Goal: Task Accomplishment & Management: Manage account settings

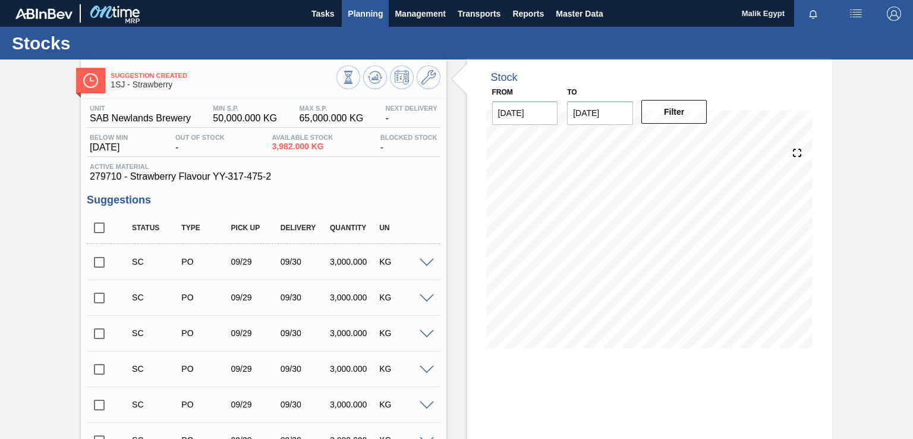
click at [378, 10] on span "Planning" at bounding box center [365, 14] width 35 height 14
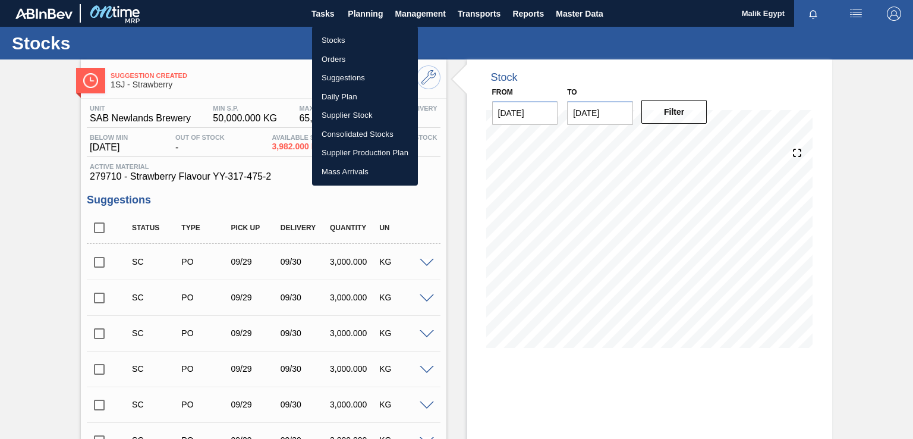
click at [338, 55] on li "Orders" at bounding box center [365, 59] width 106 height 19
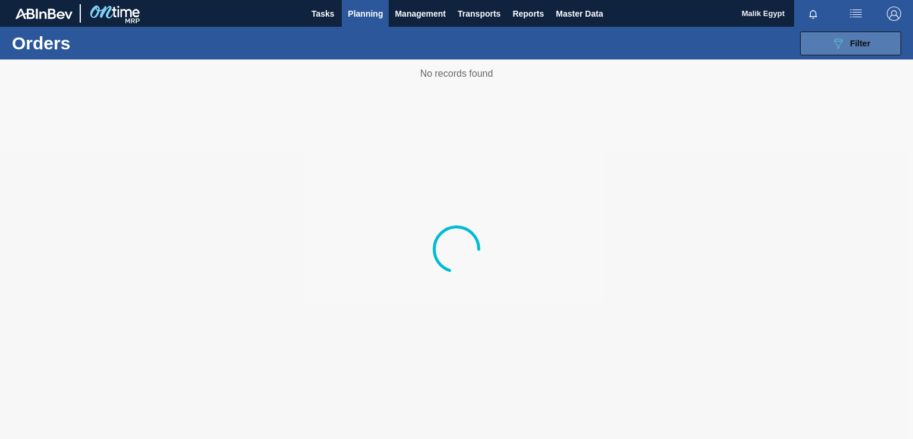
click at [871, 43] on button "089F7B8B-B2A5-4AFE-B5C0-19BA573D28AC Filter" at bounding box center [850, 43] width 101 height 24
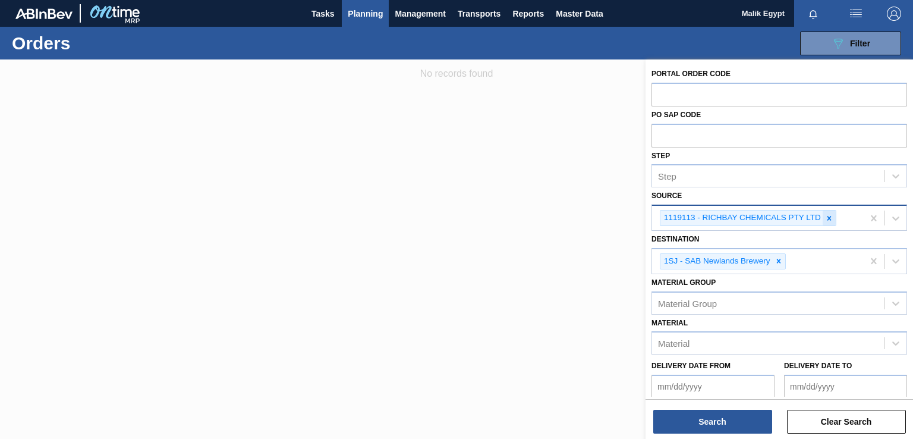
click at [825, 218] on icon at bounding box center [829, 218] width 8 height 8
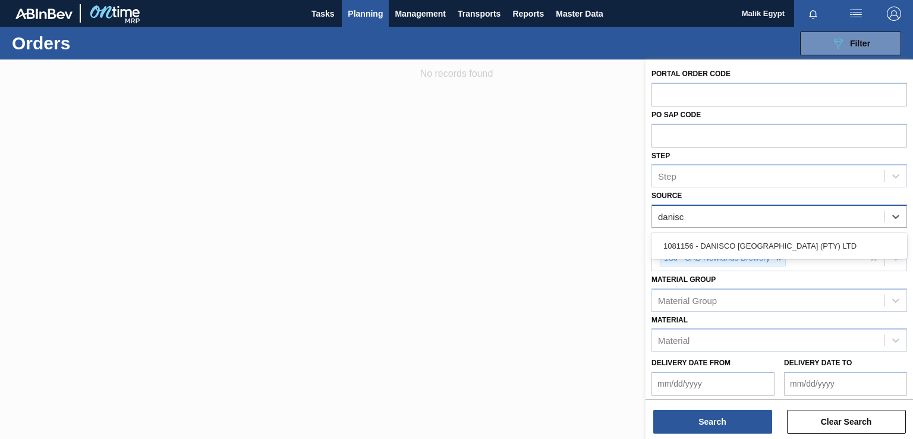
type input "danisco"
click at [789, 245] on div "1081156 - DANISCO [GEOGRAPHIC_DATA] (PTY) LTD" at bounding box center [779, 246] width 256 height 22
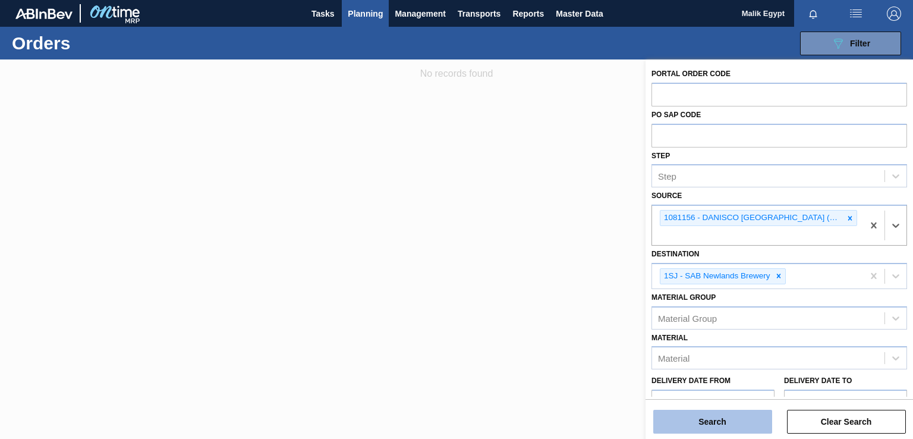
click at [748, 420] on button "Search" at bounding box center [712, 421] width 119 height 24
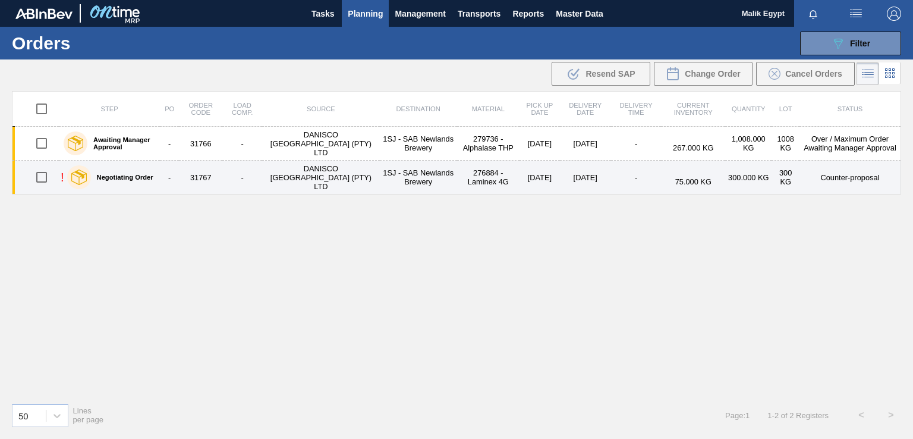
click at [827, 181] on td "Counter-proposal" at bounding box center [850, 177] width 102 height 34
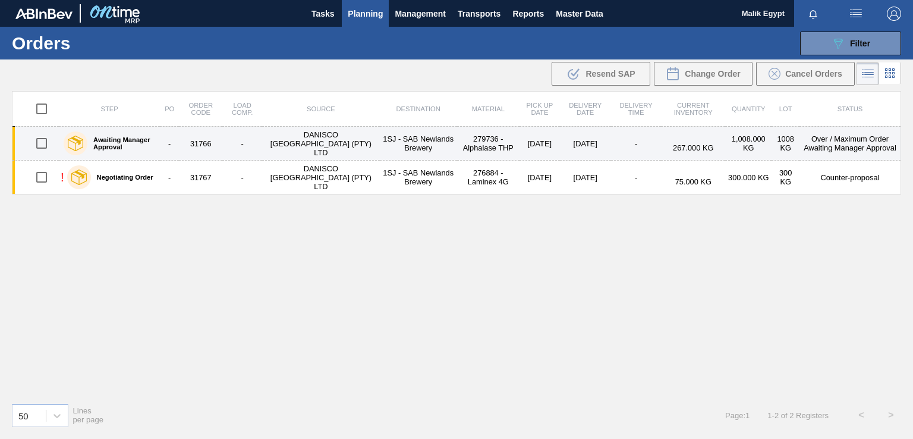
click at [843, 144] on td "Over / Maximum Order Awaiting Manager Approval" at bounding box center [850, 144] width 102 height 34
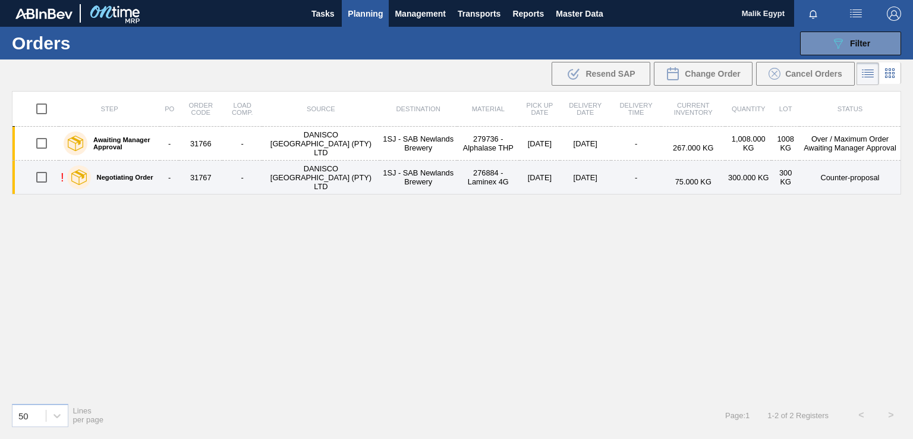
click at [125, 177] on label "Negotiating Order" at bounding box center [122, 177] width 62 height 7
click at [838, 177] on td "Counter-proposal" at bounding box center [850, 177] width 102 height 34
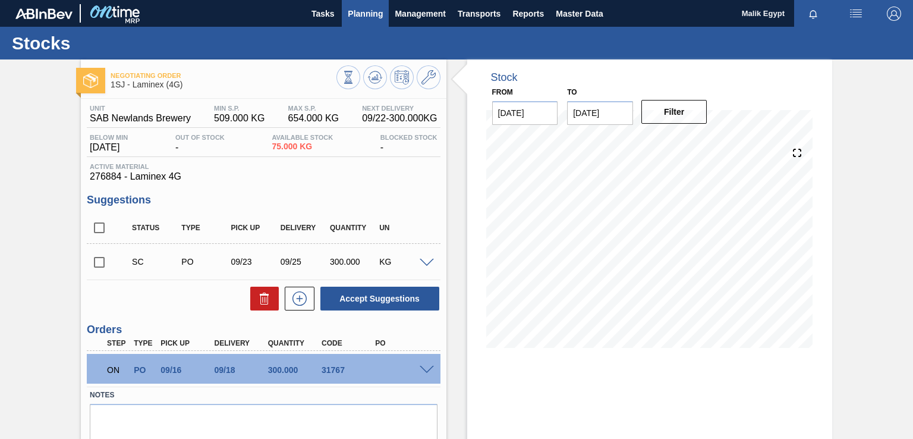
click at [373, 10] on span "Planning" at bounding box center [365, 14] width 35 height 14
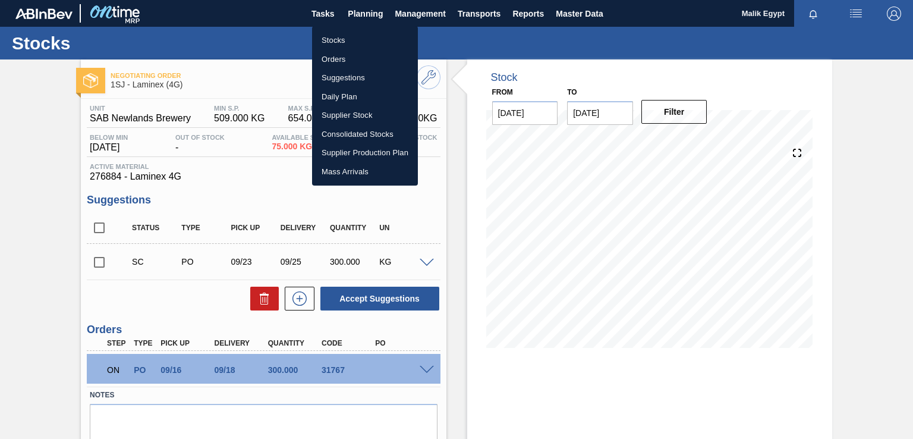
click at [352, 62] on li "Orders" at bounding box center [365, 59] width 106 height 19
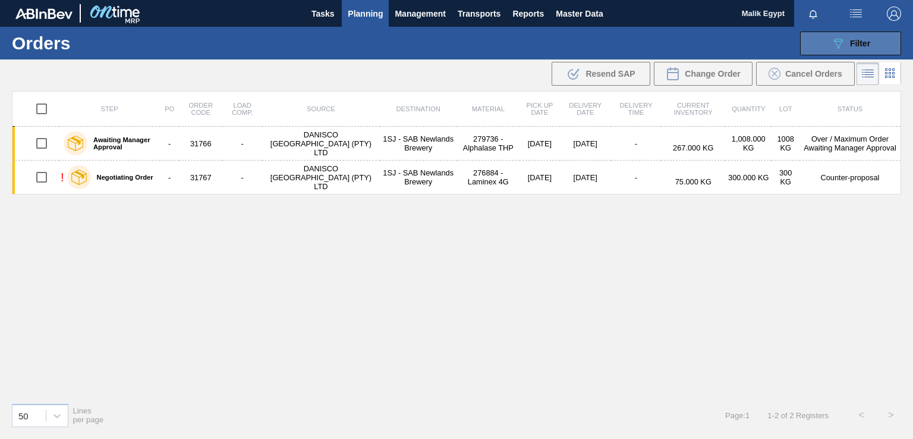
click at [868, 41] on span "Filter" at bounding box center [860, 44] width 20 height 10
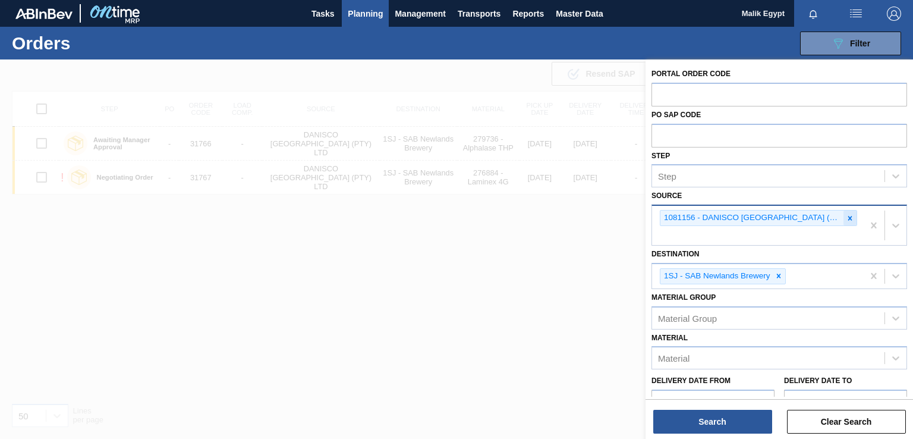
click at [848, 218] on icon at bounding box center [850, 218] width 4 height 4
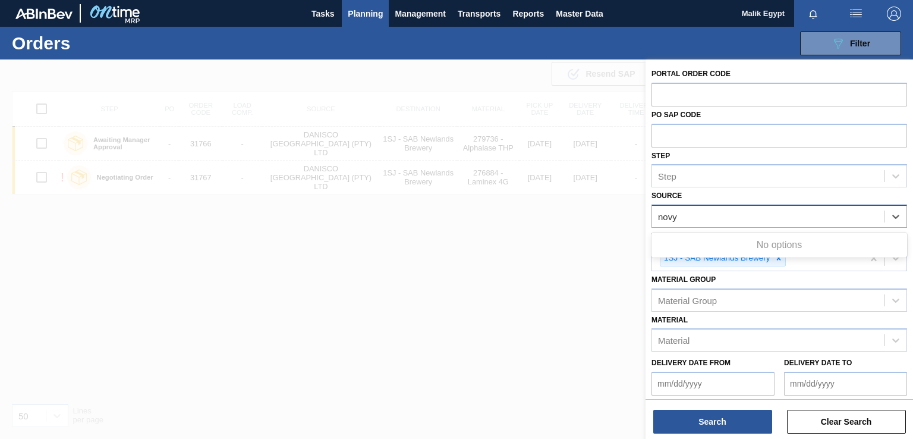
type input "nov"
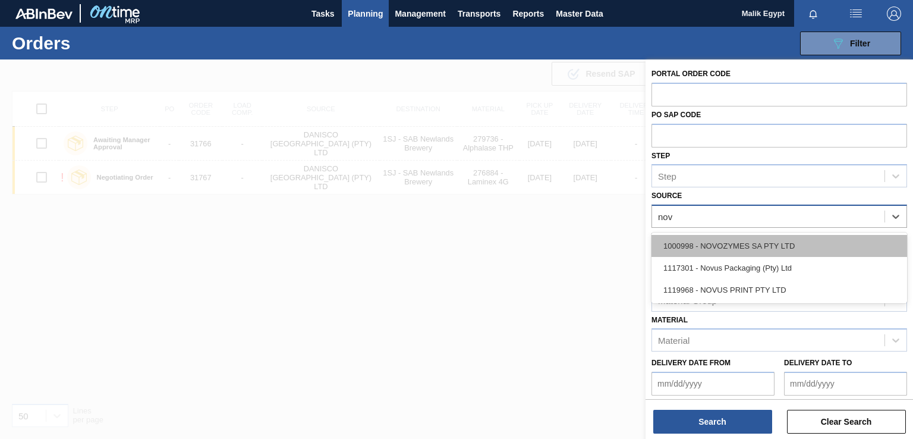
click at [756, 243] on div "1000998 - NOVOZYMES SA PTY LTD" at bounding box center [779, 246] width 256 height 22
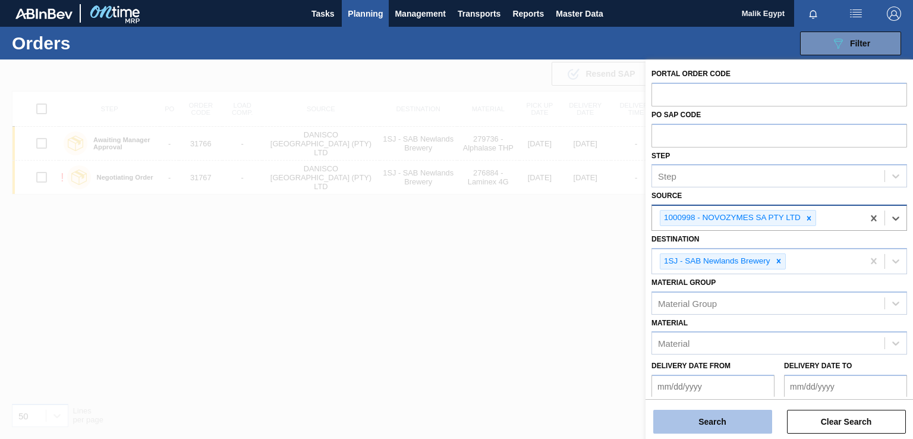
click at [725, 422] on button "Search" at bounding box center [712, 421] width 119 height 24
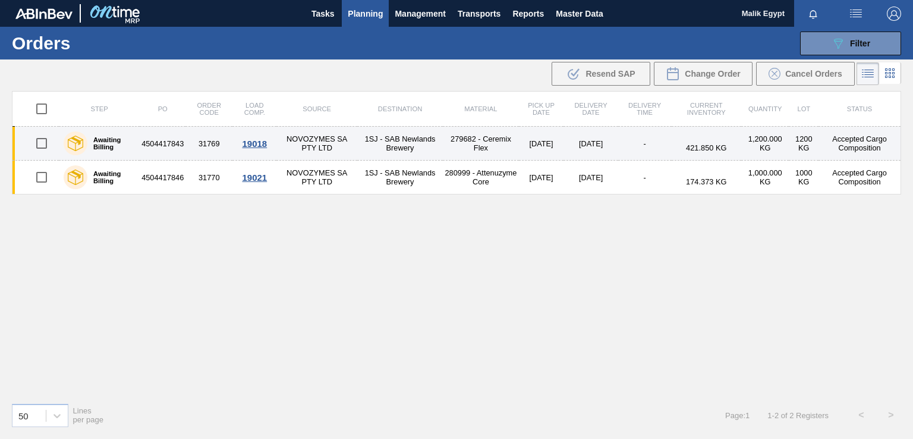
click at [178, 141] on td "4504417843" at bounding box center [163, 144] width 46 height 34
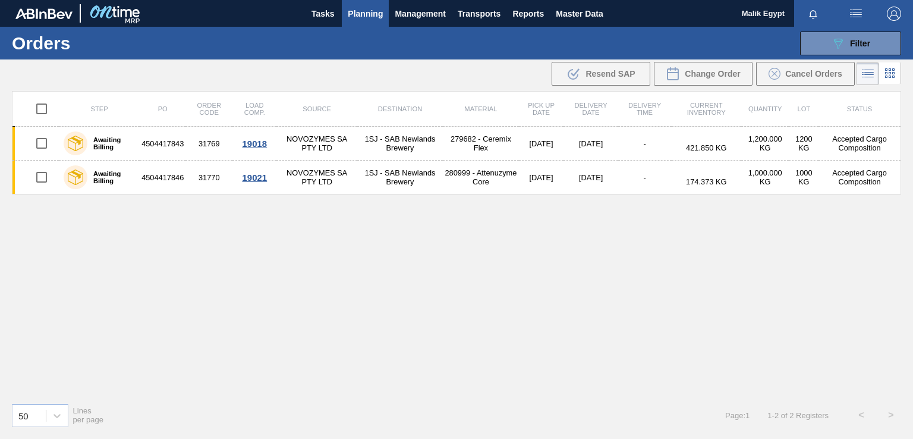
click at [452, 289] on div "Step PO Order Code Load Comp. Source Destination Material Pick up Date Delivery…" at bounding box center [456, 242] width 889 height 302
click at [846, 43] on div "089F7B8B-B2A5-4AFE-B5C0-19BA573D28AC Filter" at bounding box center [850, 43] width 39 height 14
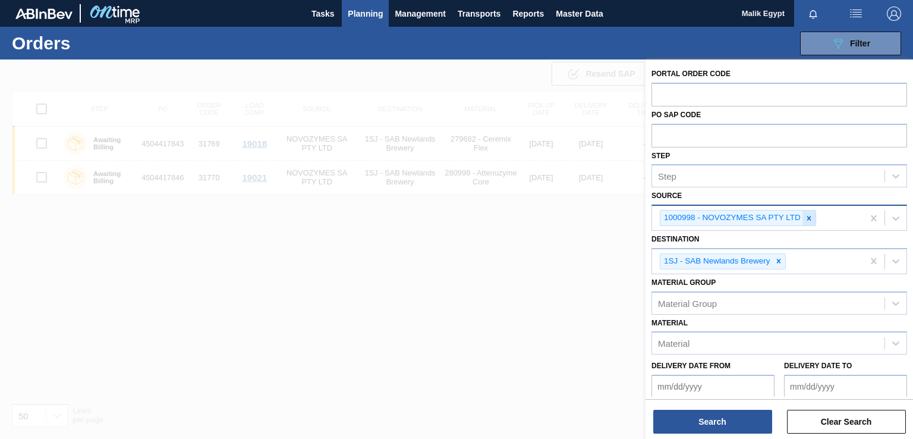
click at [808, 219] on icon at bounding box center [809, 218] width 8 height 8
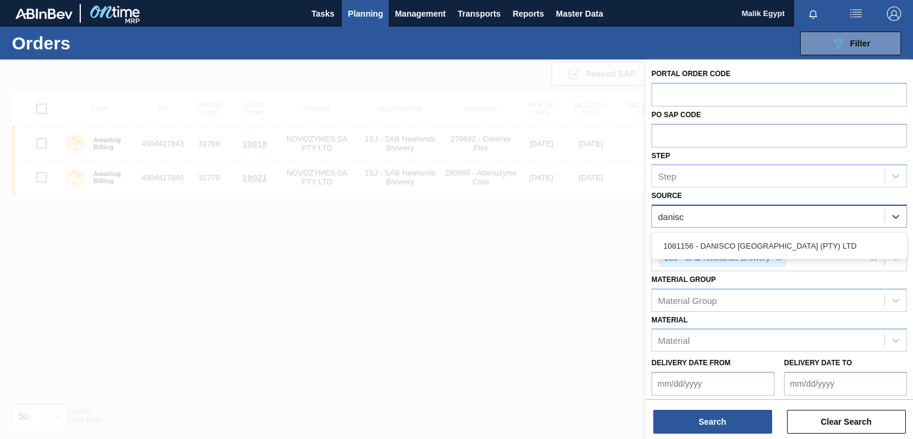
type input "danisco"
click at [694, 238] on div "1081156 - DANISCO [GEOGRAPHIC_DATA] (PTY) LTD" at bounding box center [779, 246] width 256 height 22
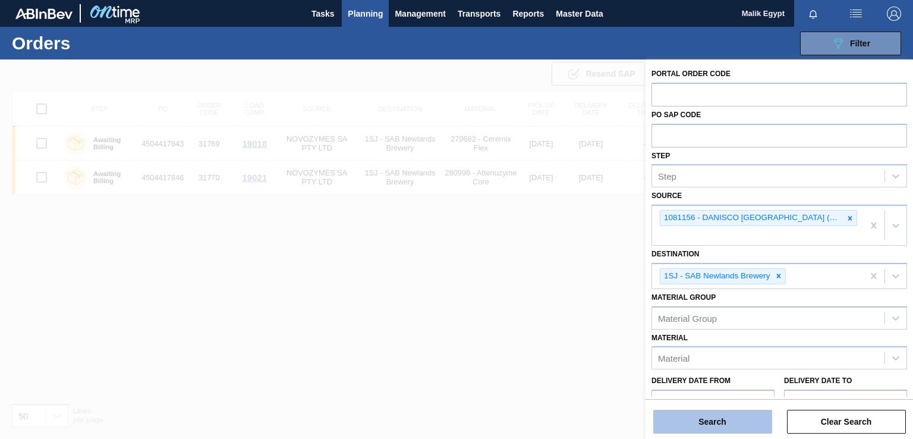
click at [714, 417] on button "Search" at bounding box center [712, 421] width 119 height 24
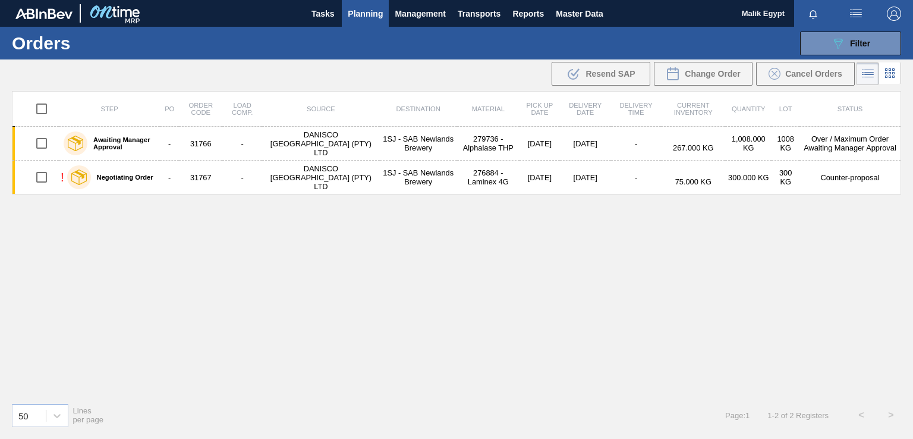
click at [490, 291] on div "Step PO Order Code Load Comp. Source Destination Material Pick up Date Delivery…" at bounding box center [456, 242] width 889 height 302
click at [604, 313] on div "Step PO Order Code Load Comp. Source Destination Material Pick up Date Delivery…" at bounding box center [456, 242] width 889 height 302
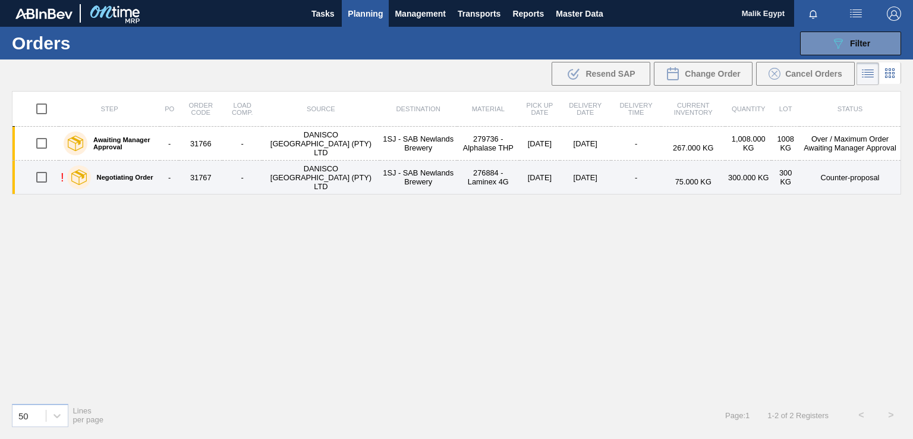
click at [828, 178] on td "Counter-proposal" at bounding box center [850, 177] width 102 height 34
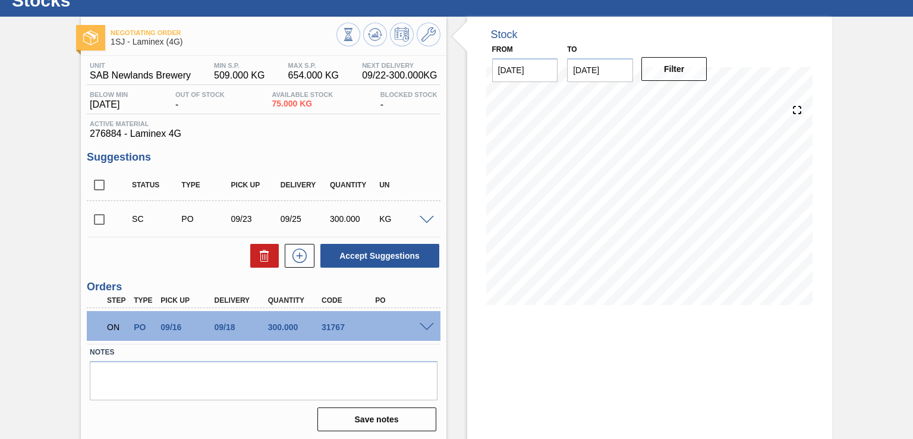
scroll to position [73, 0]
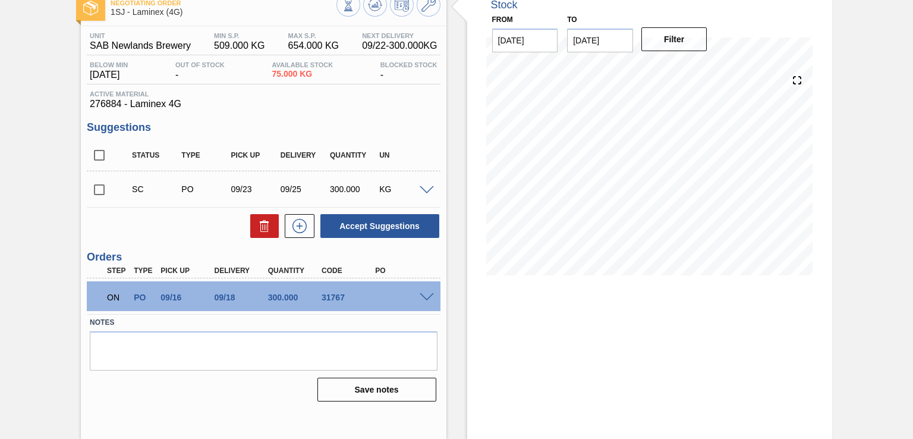
click at [423, 294] on span at bounding box center [427, 297] width 14 height 9
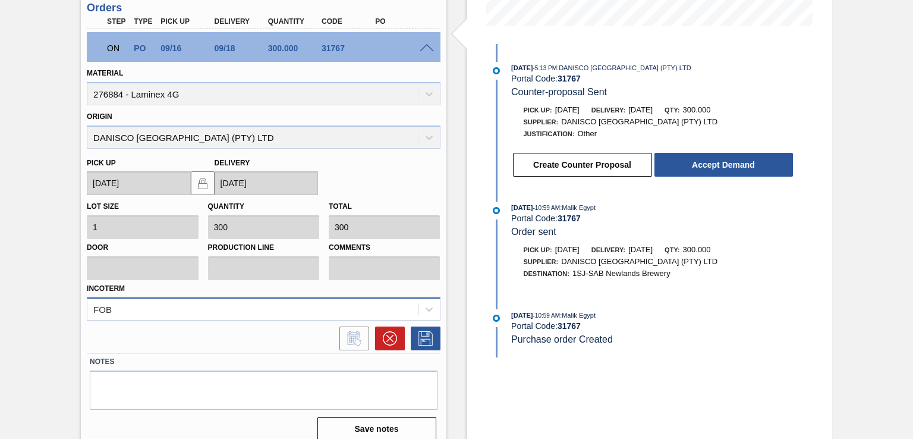
scroll to position [332, 0]
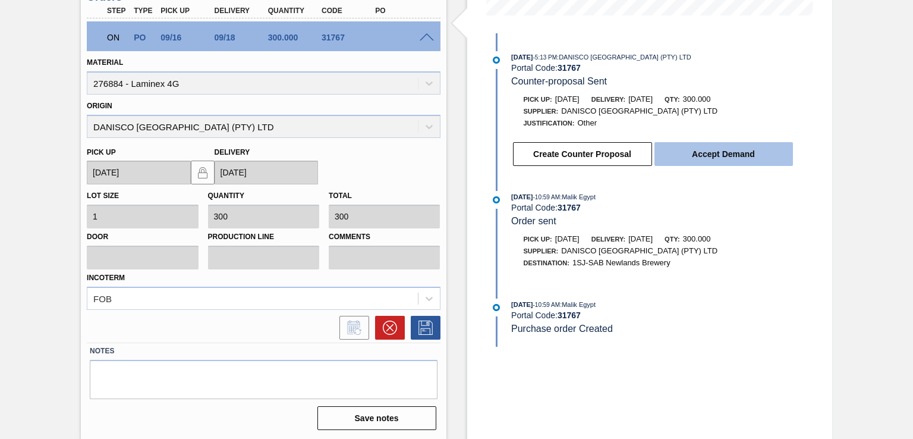
click at [751, 160] on button "Accept Demand" at bounding box center [723, 154] width 138 height 24
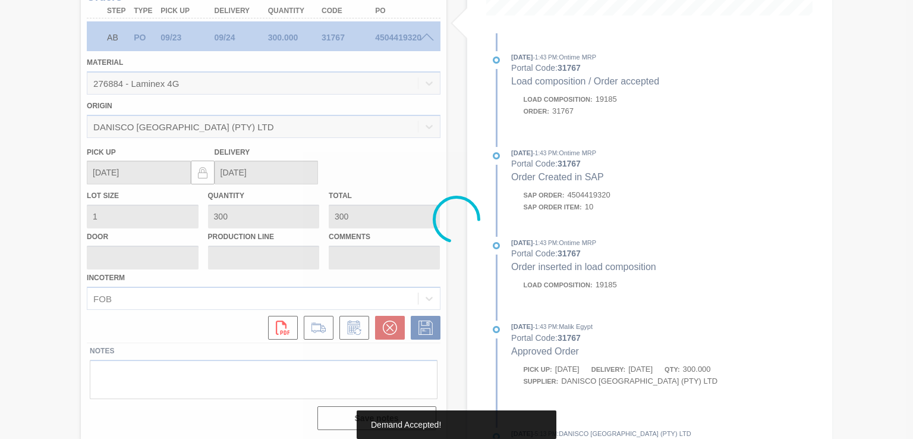
type up31767 "[DATE]"
type input "[DATE]"
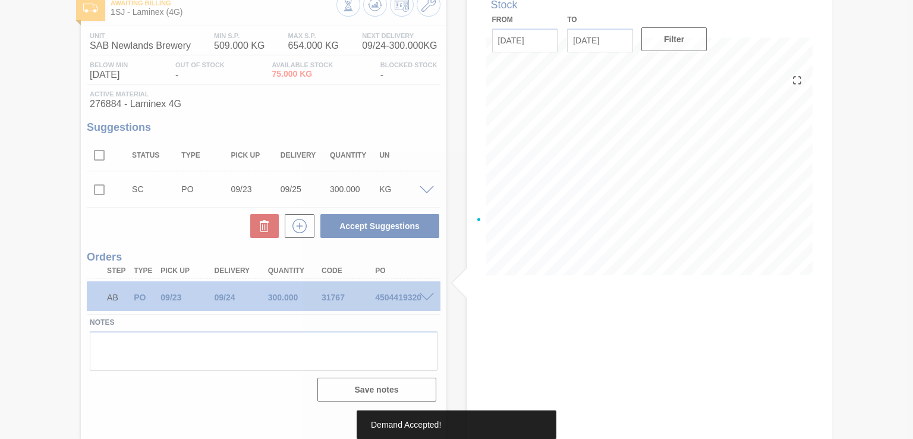
scroll to position [73, 0]
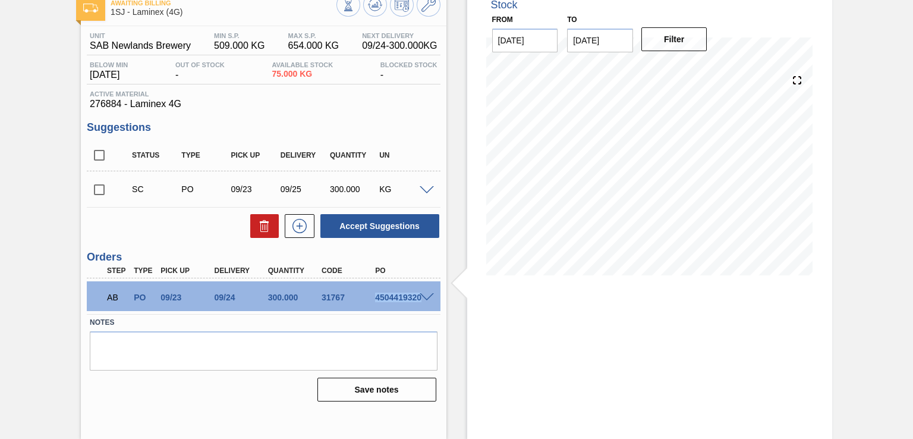
drag, startPoint x: 375, startPoint y: 294, endPoint x: 443, endPoint y: 296, distance: 68.4
click at [443, 296] on div "Unit SAB Newlands Brewery MIN S.P. 509.000 KG MAX S.P. 654.000 KG Next Delivery…" at bounding box center [263, 215] width 365 height 379
copy div "4504419320"
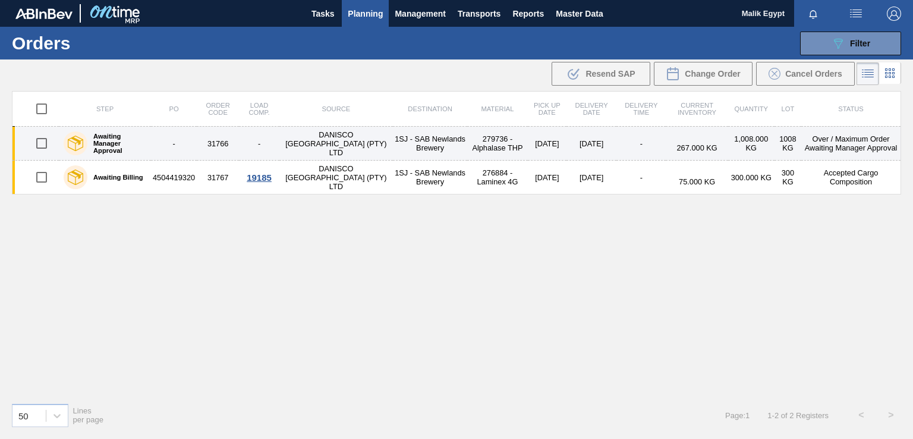
click at [852, 141] on td "Over / Maximum Order Awaiting Manager Approval" at bounding box center [850, 144] width 99 height 34
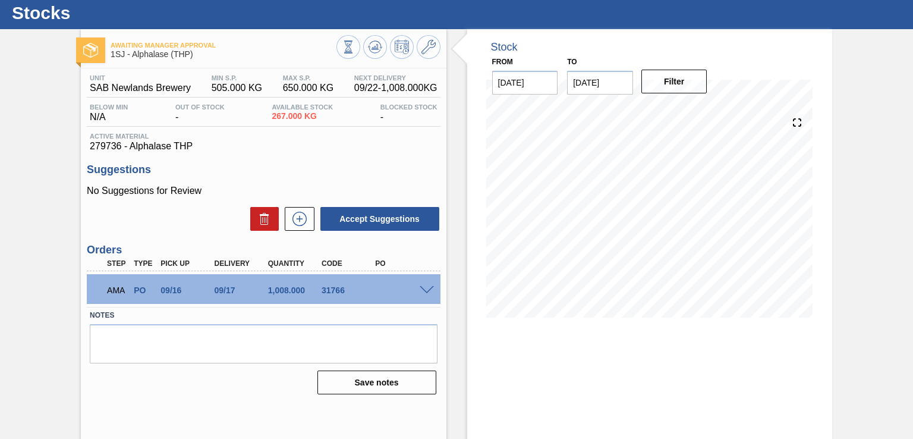
scroll to position [73, 0]
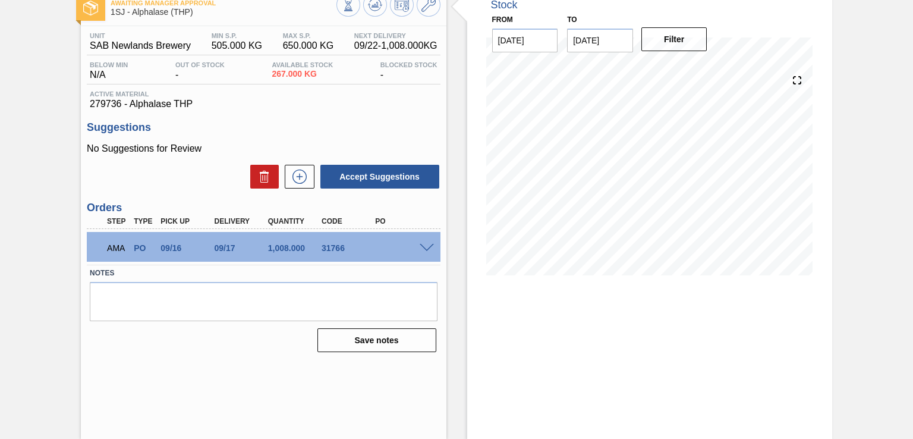
click at [423, 245] on span at bounding box center [427, 248] width 14 height 9
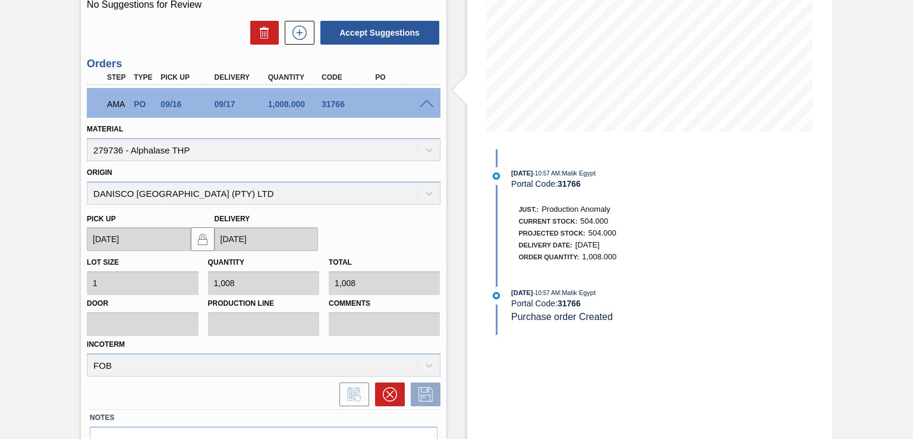
scroll to position [238, 0]
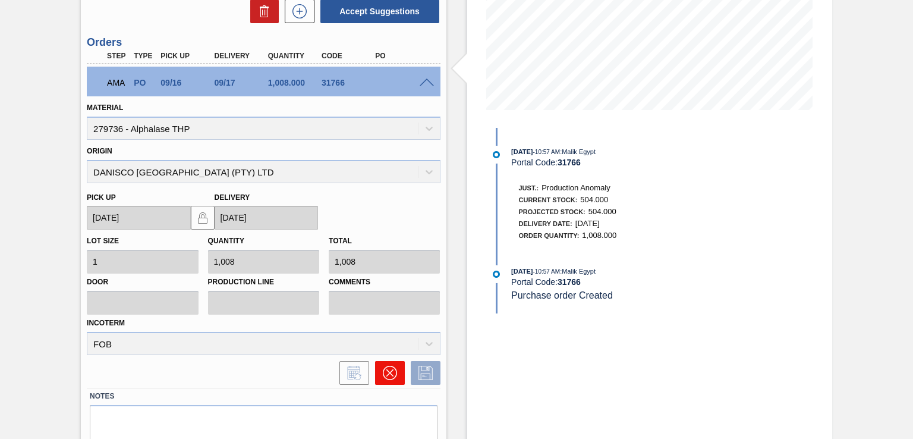
click at [390, 376] on icon at bounding box center [390, 372] width 14 height 14
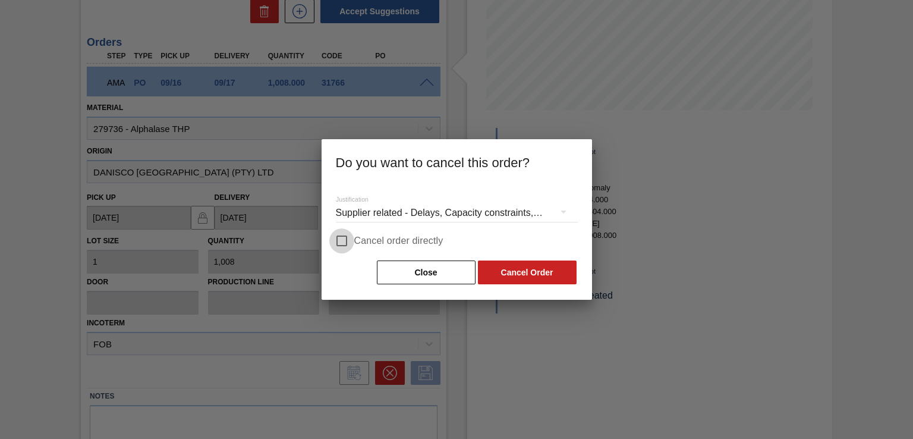
click at [346, 244] on input "Cancel order directly" at bounding box center [341, 240] width 25 height 25
checkbox input "true"
click at [544, 272] on button "Cancel Order" at bounding box center [527, 272] width 99 height 24
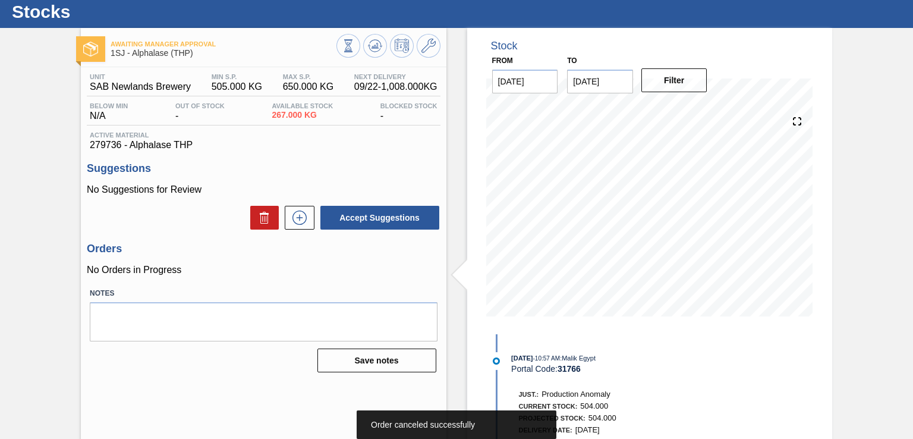
scroll to position [13, 0]
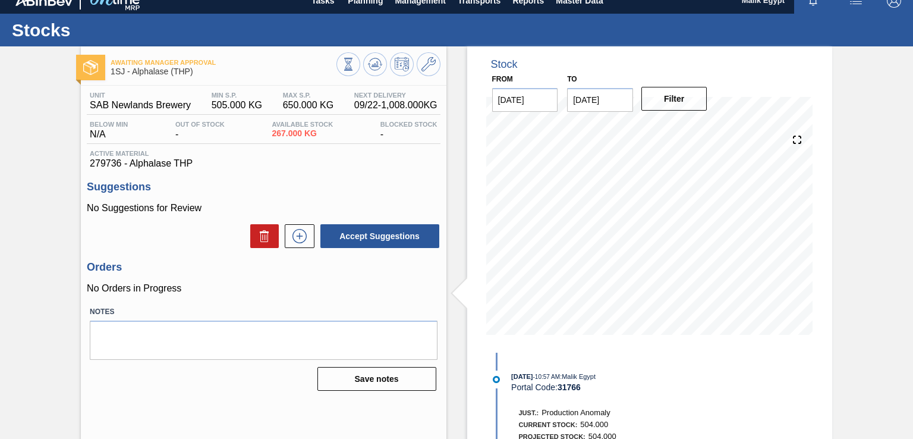
click at [376, 300] on div "Unit SAB Newlands Brewery MIN S.P. 505.000 KG MAX S.P. 650.000 KG Next Delivery…" at bounding box center [263, 240] width 365 height 309
click at [345, 64] on icon at bounding box center [348, 64] width 13 height 13
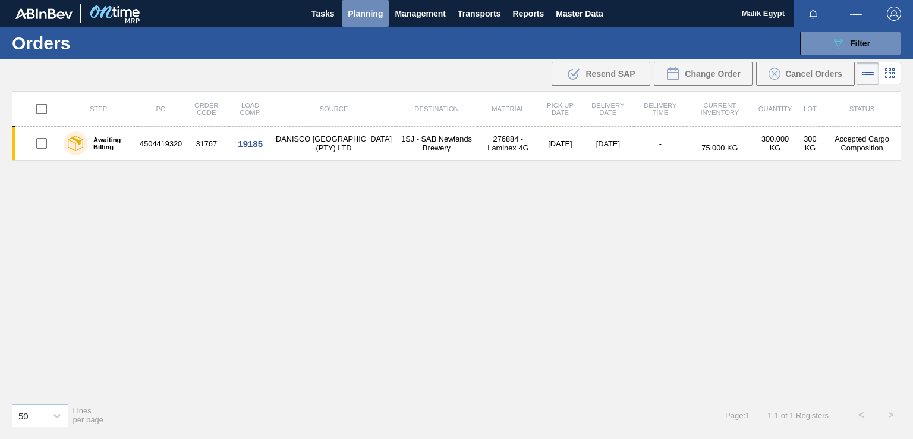
click at [362, 12] on span "Planning" at bounding box center [365, 14] width 35 height 14
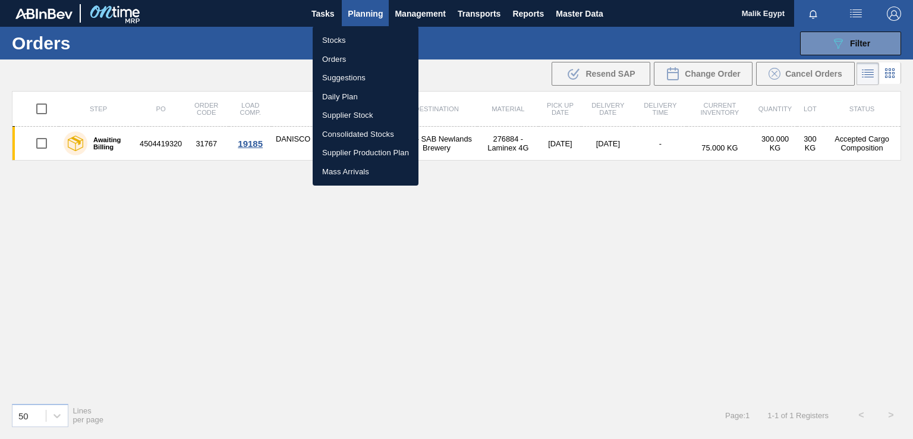
click at [341, 59] on li "Orders" at bounding box center [366, 59] width 106 height 19
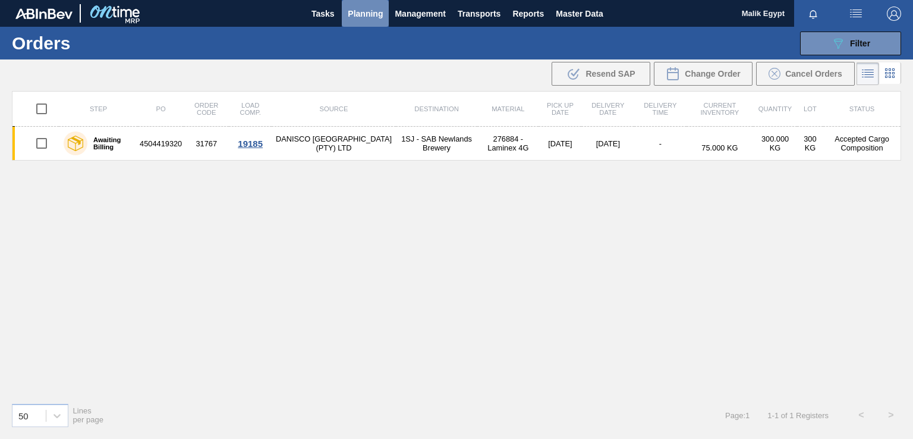
click at [367, 12] on span "Planning" at bounding box center [365, 14] width 35 height 14
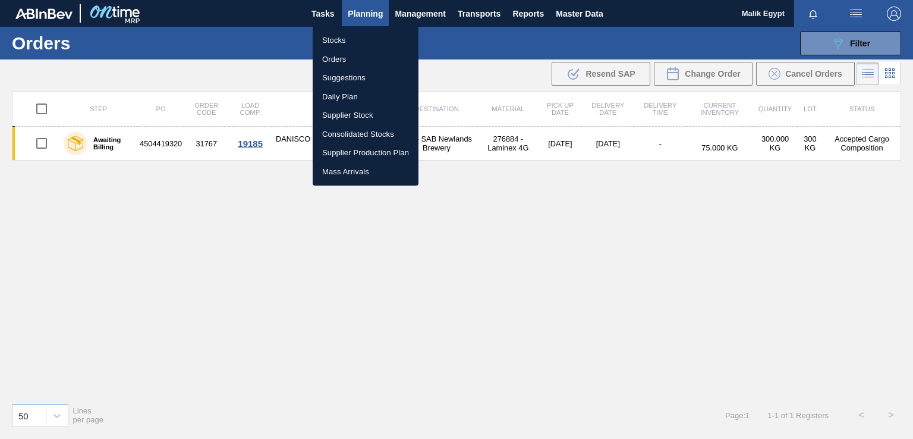
click at [333, 41] on li "Stocks" at bounding box center [366, 40] width 106 height 19
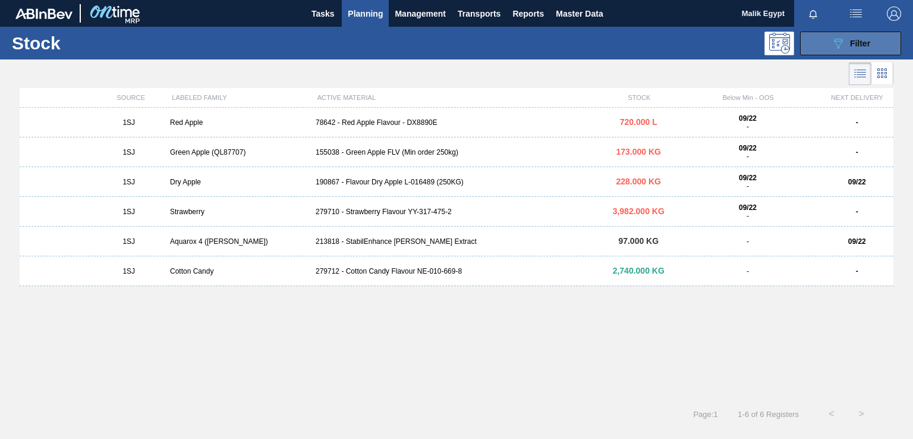
click at [863, 39] on span "Filter" at bounding box center [860, 44] width 20 height 10
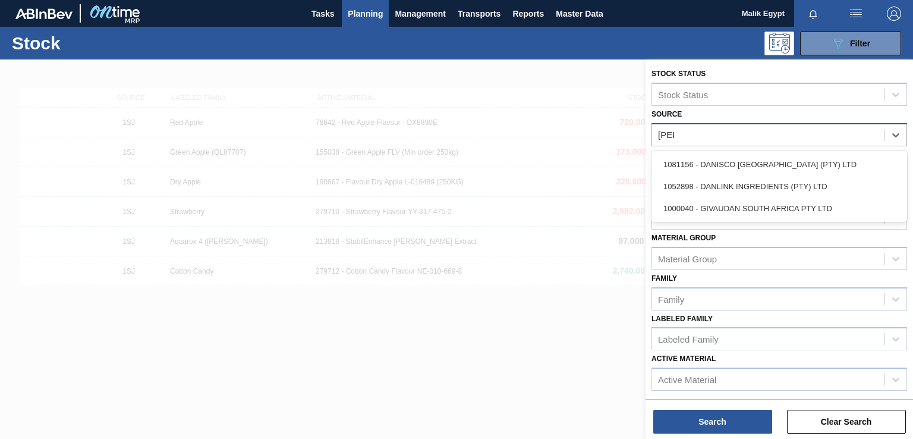
type input "[PERSON_NAME]"
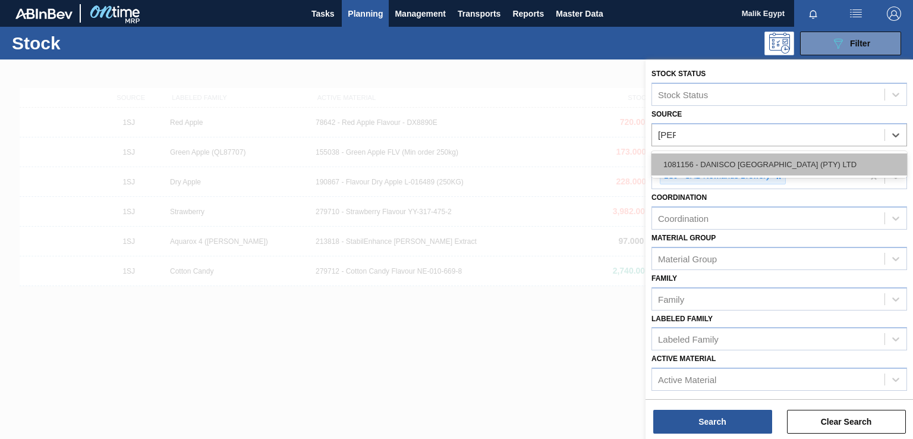
click at [739, 169] on div "1081156 - DANISCO [GEOGRAPHIC_DATA] (PTY) LTD" at bounding box center [779, 164] width 256 height 22
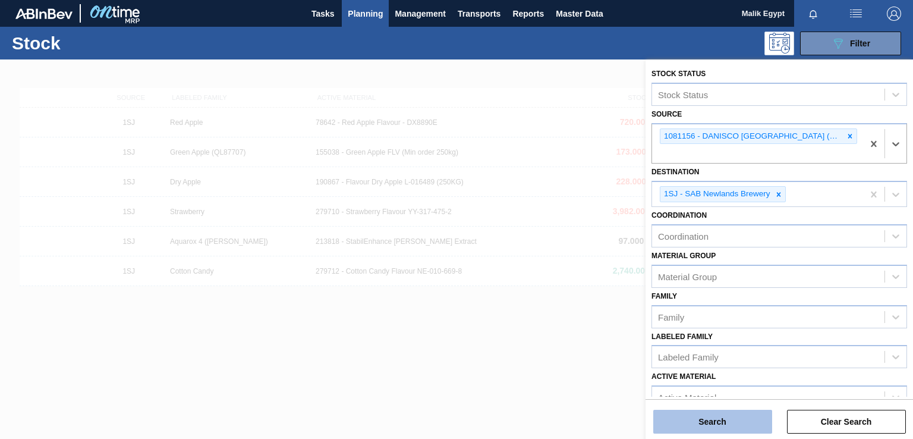
click at [708, 421] on button "Search" at bounding box center [712, 421] width 119 height 24
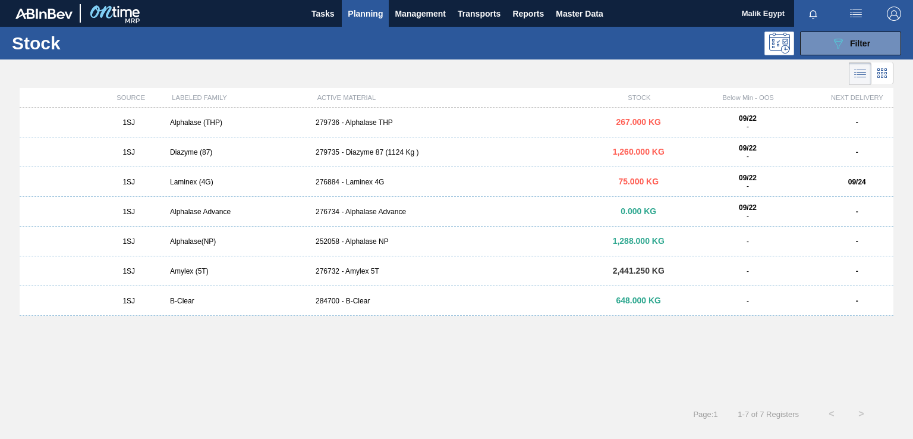
click at [370, 122] on div "279736 - Alphalase THP" at bounding box center [456, 122] width 291 height 8
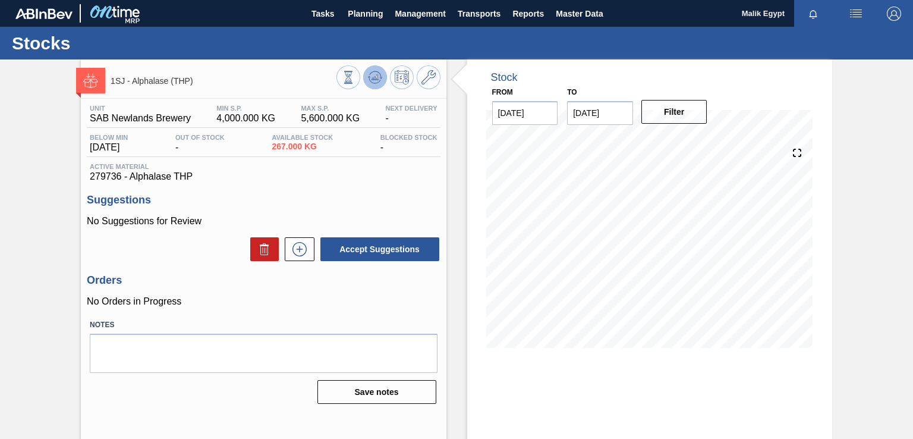
click at [378, 81] on icon at bounding box center [374, 80] width 12 height 6
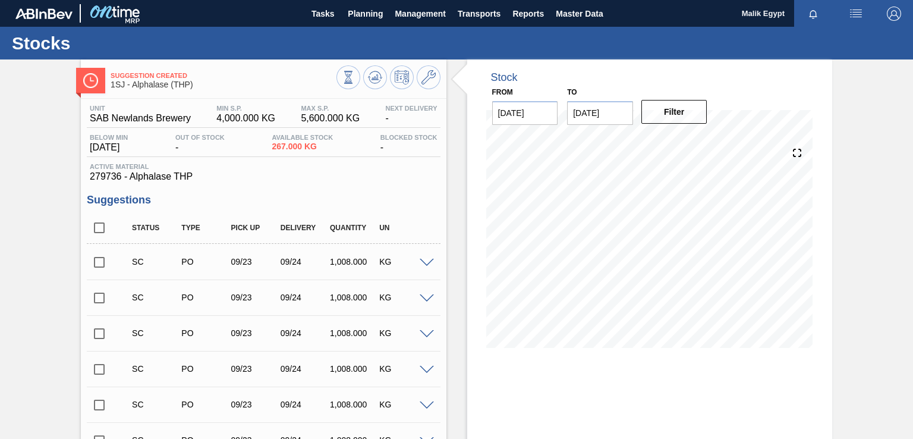
click at [101, 264] on input "checkbox" at bounding box center [99, 262] width 25 height 25
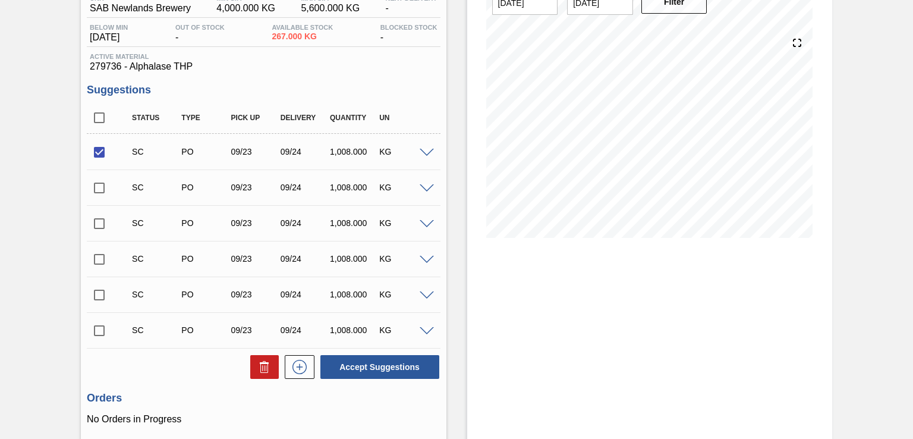
scroll to position [203, 0]
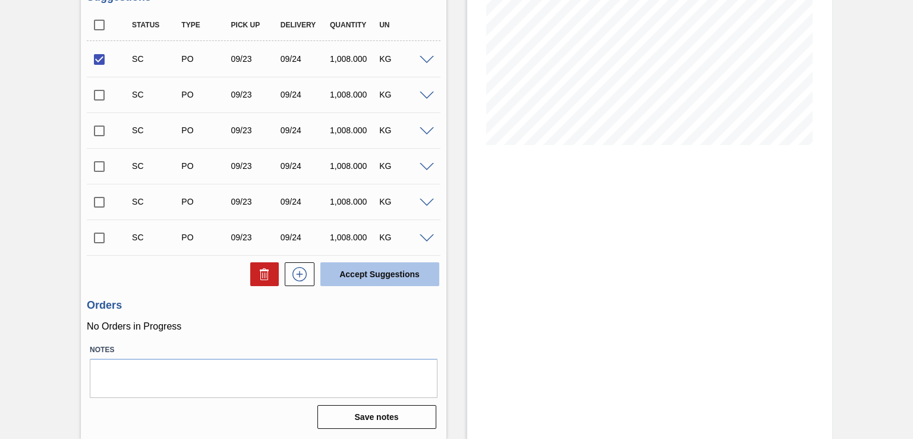
click at [376, 279] on button "Accept Suggestions" at bounding box center [379, 274] width 119 height 24
checkbox input "false"
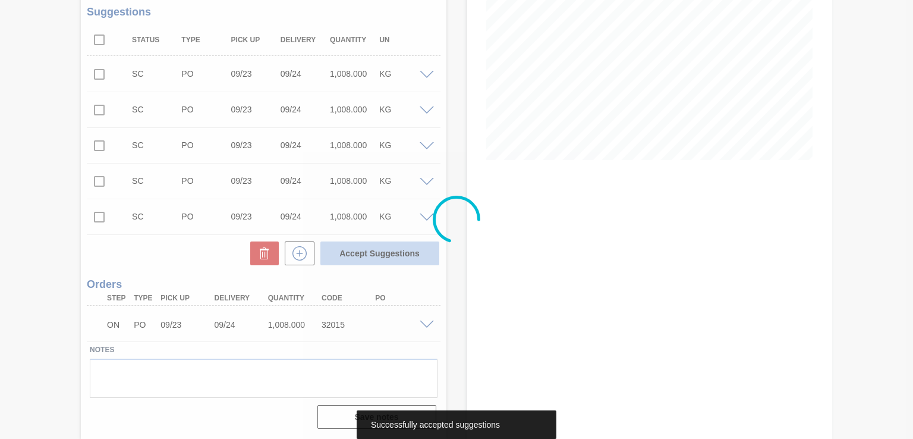
scroll to position [188, 0]
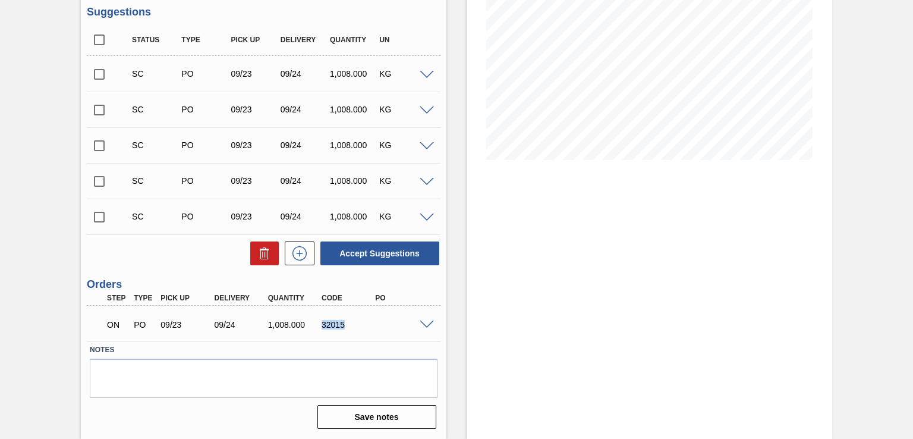
drag, startPoint x: 321, startPoint y: 324, endPoint x: 350, endPoint y: 323, distance: 29.1
click at [350, 323] on div "32015" at bounding box center [348, 325] width 59 height 10
click at [563, 357] on div "Stock From [DATE] to [DATE] Filter 09/23 Stock Projection 267 SAP Planning 0 Ta…" at bounding box center [649, 155] width 365 height 567
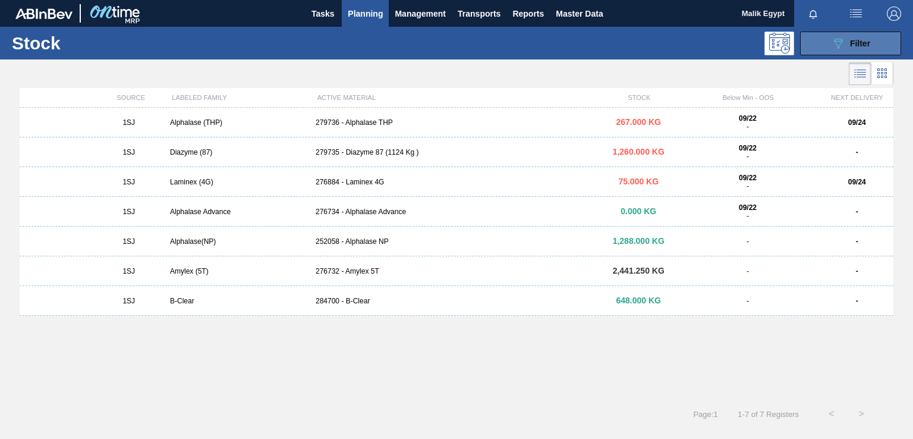
click at [862, 39] on span "Filter" at bounding box center [860, 44] width 20 height 10
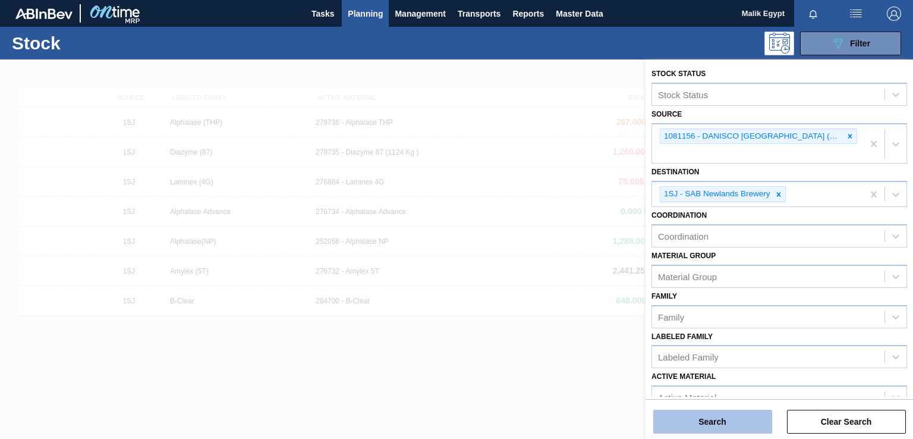
click at [723, 425] on button "Search" at bounding box center [712, 421] width 119 height 24
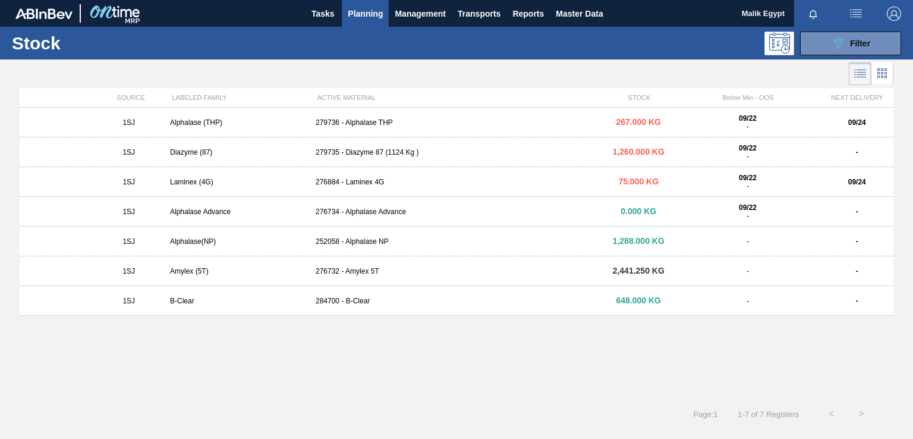
click at [365, 182] on div "276884 - Laminex 4G" at bounding box center [456, 182] width 291 height 8
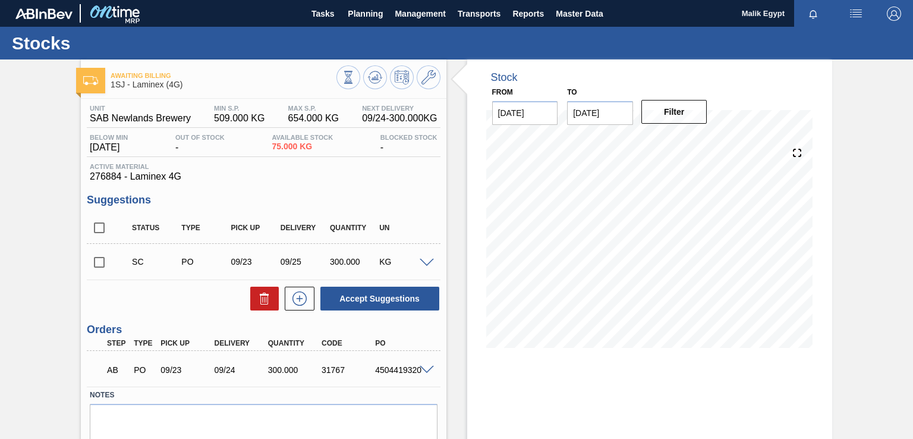
scroll to position [73, 0]
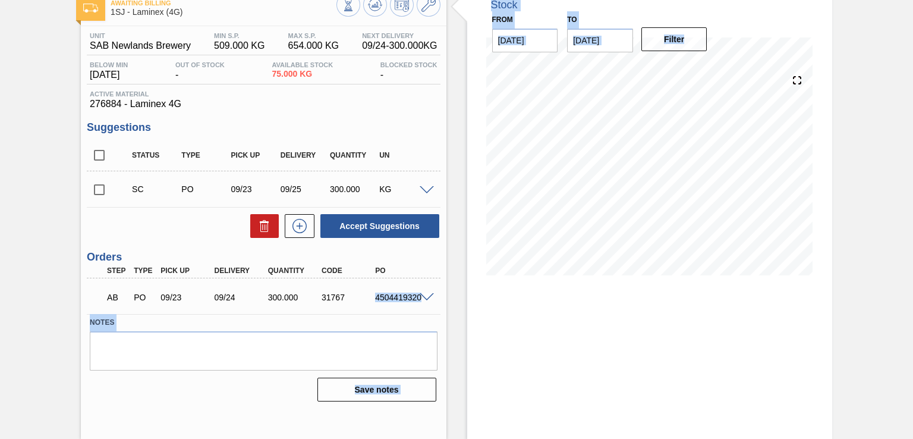
drag, startPoint x: 376, startPoint y: 296, endPoint x: 448, endPoint y: 298, distance: 71.9
click at [448, 298] on div "Awaiting Billing 1SJ - Laminex (4G) Unit SAB Newlands Brewery MIN S.P. 509.000 …" at bounding box center [456, 213] width 913 height 452
click at [585, 355] on div "Stock From [DATE] to [DATE] Filter" at bounding box center [649, 213] width 365 height 452
drag, startPoint x: 376, startPoint y: 294, endPoint x: 418, endPoint y: 297, distance: 42.3
click at [418, 297] on div "AB PO 09/23 09/24 300.000 31767 4504419320" at bounding box center [263, 296] width 353 height 30
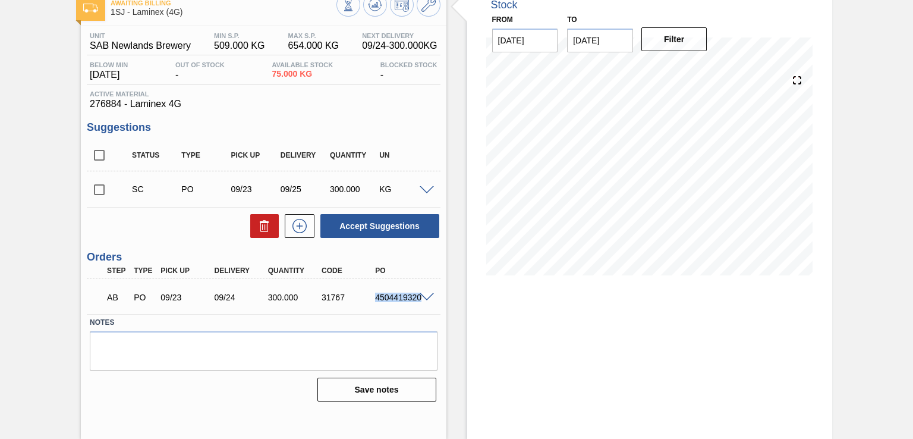
copy div "4504419320"
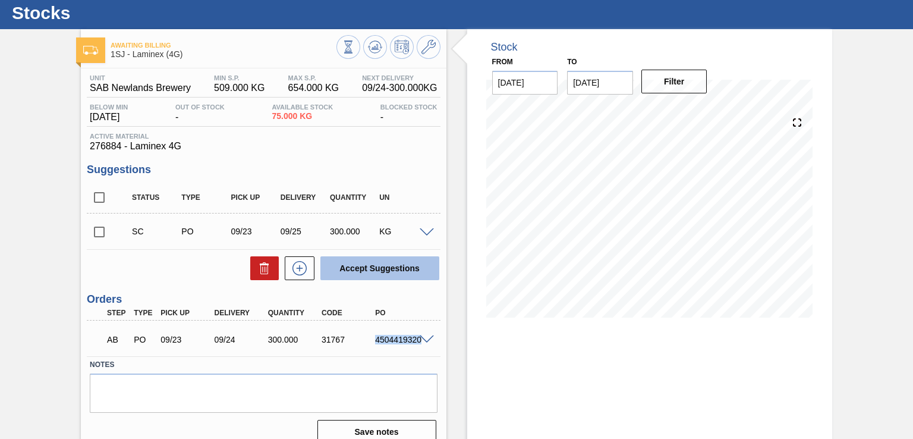
scroll to position [0, 0]
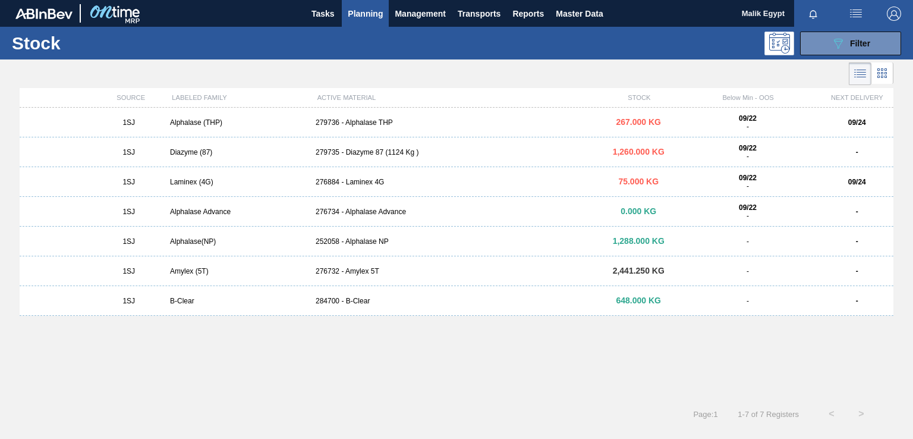
click at [364, 124] on div "279736 - Alphalase THP" at bounding box center [456, 122] width 291 height 8
click at [847, 38] on div "089F7B8B-B2A5-4AFE-B5C0-19BA573D28AC Filter" at bounding box center [850, 43] width 39 height 14
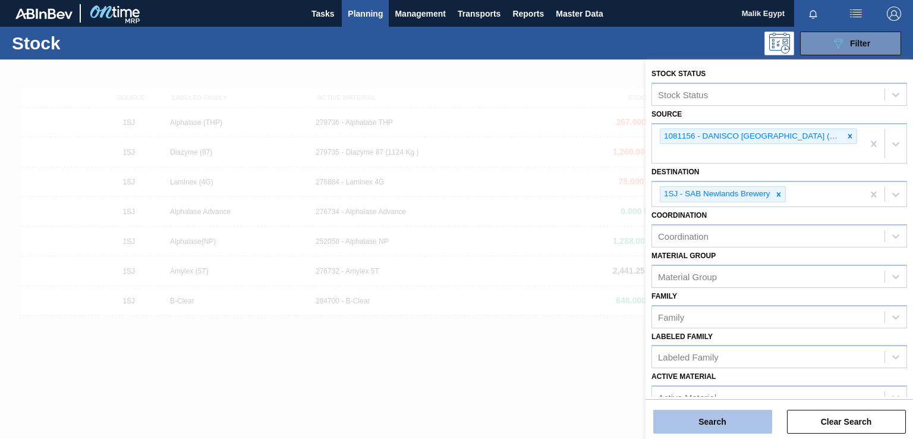
click at [729, 429] on button "Search" at bounding box center [712, 421] width 119 height 24
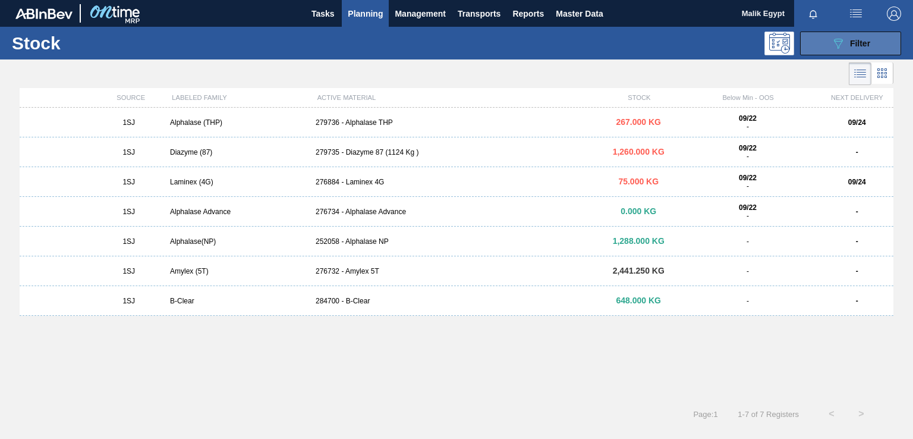
click at [859, 39] on span "Filter" at bounding box center [860, 44] width 20 height 10
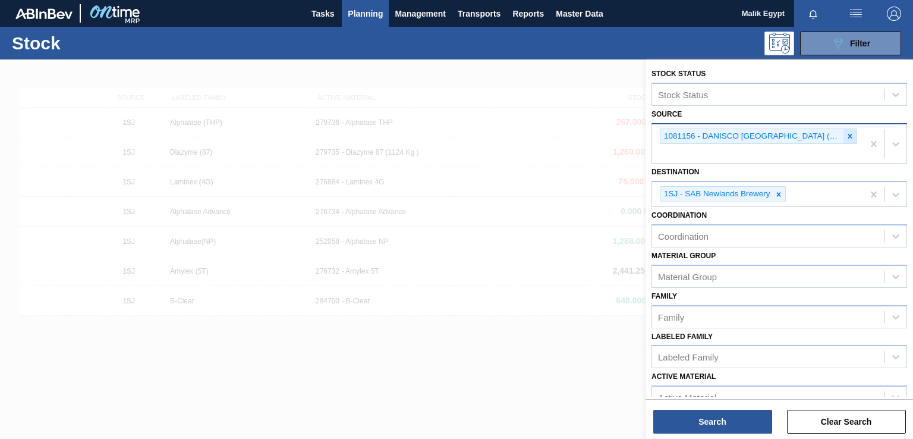
click at [849, 137] on icon at bounding box center [850, 136] width 4 height 4
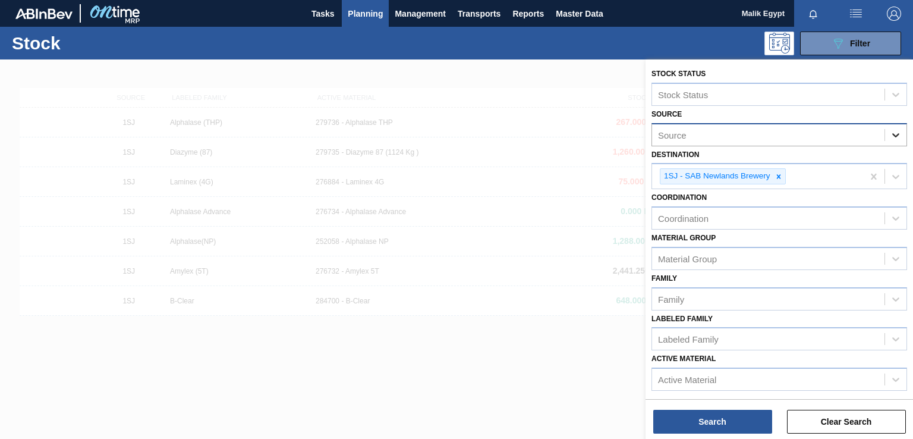
click at [891, 135] on icon at bounding box center [896, 135] width 12 height 12
click at [713, 135] on div "Source" at bounding box center [768, 134] width 232 height 17
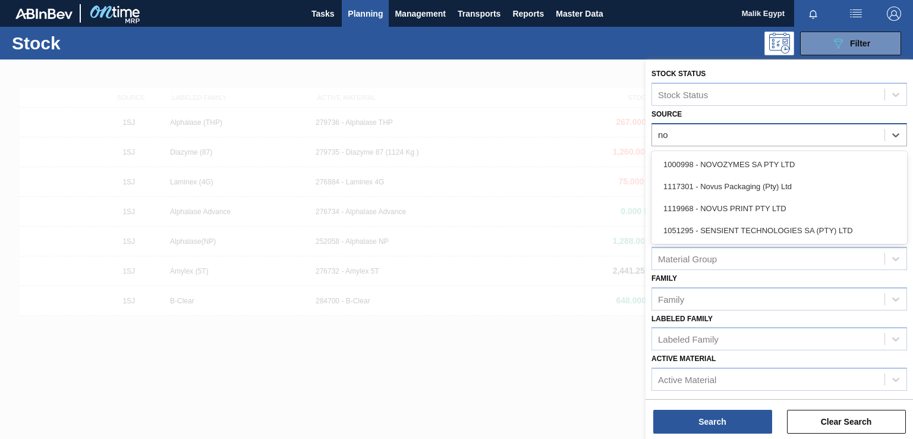
type input "nov"
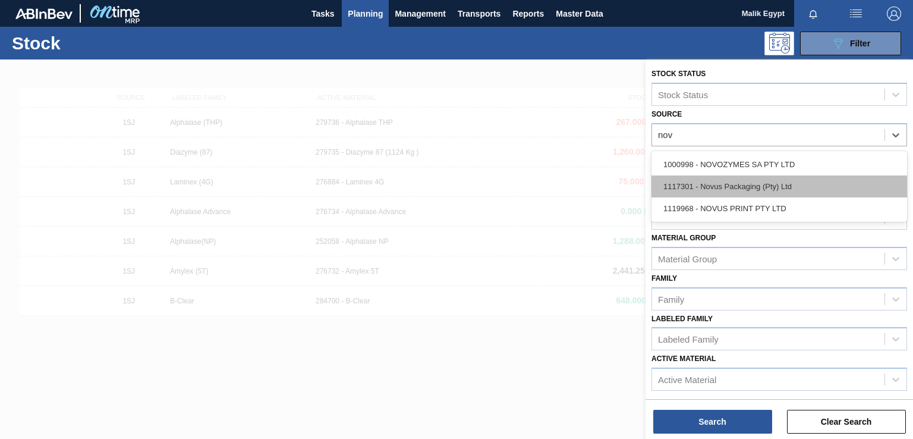
click at [733, 175] on div "1117301 - Novus Packaging (Pty) Ltd" at bounding box center [779, 186] width 256 height 22
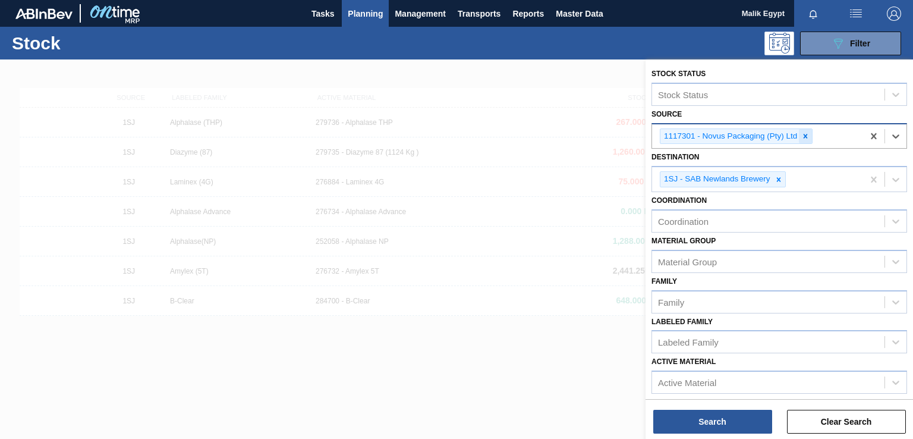
click at [802, 135] on icon at bounding box center [805, 136] width 8 height 8
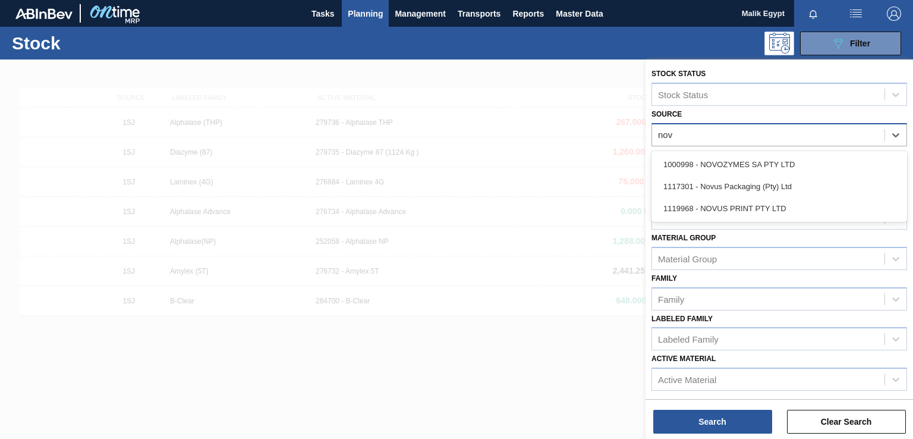
type input "novo"
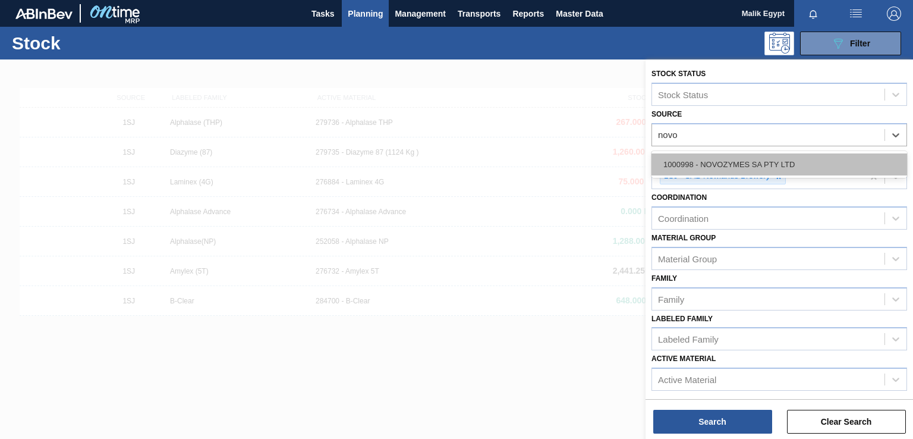
click at [766, 161] on div "1000998 - NOVOZYMES SA PTY LTD" at bounding box center [779, 164] width 256 height 22
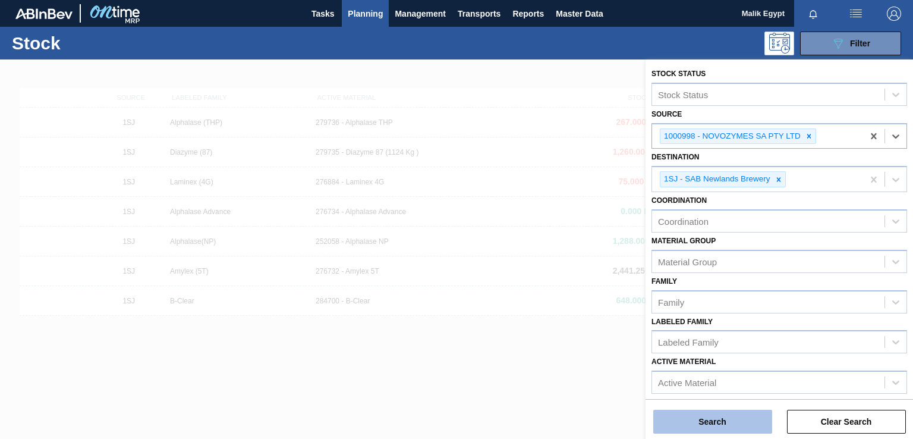
click at [727, 428] on button "Search" at bounding box center [712, 421] width 119 height 24
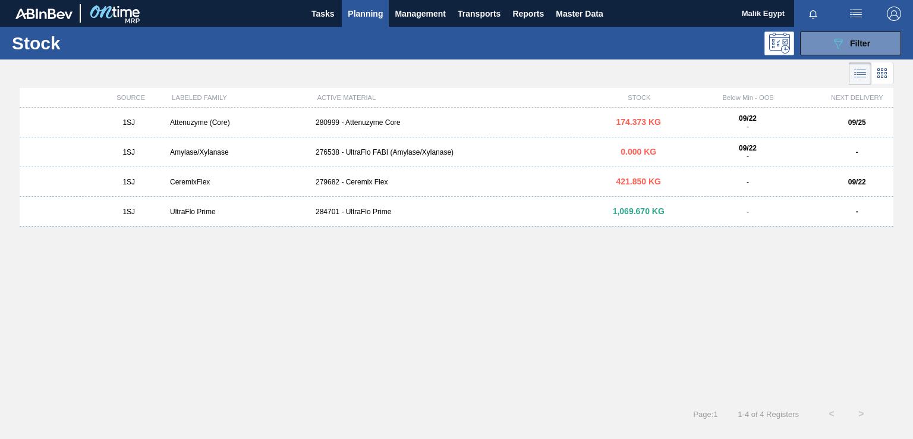
click at [367, 183] on div "279682 - Ceremix Flex" at bounding box center [456, 182] width 291 height 8
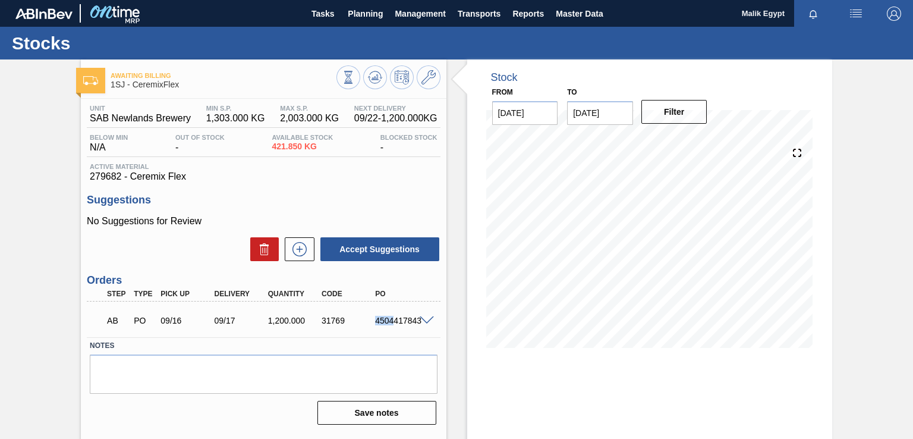
drag, startPoint x: 376, startPoint y: 319, endPoint x: 392, endPoint y: 319, distance: 16.6
click at [392, 319] on div "4504417843" at bounding box center [401, 321] width 59 height 10
click at [427, 319] on span at bounding box center [427, 320] width 14 height 9
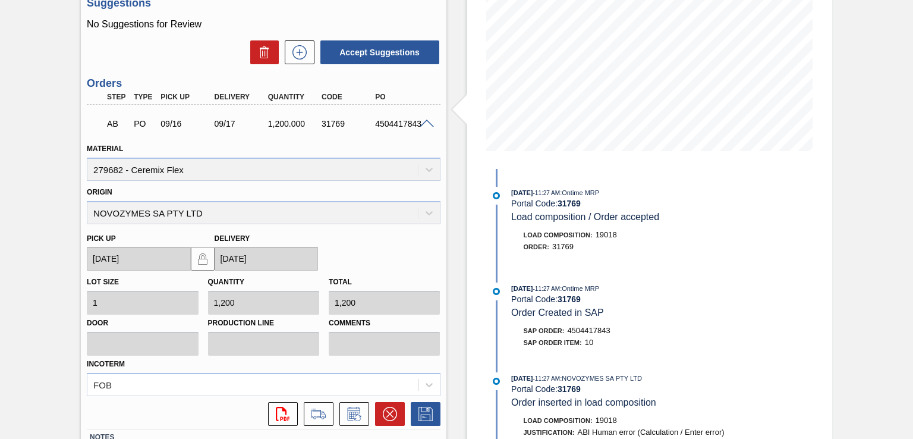
scroll to position [45, 0]
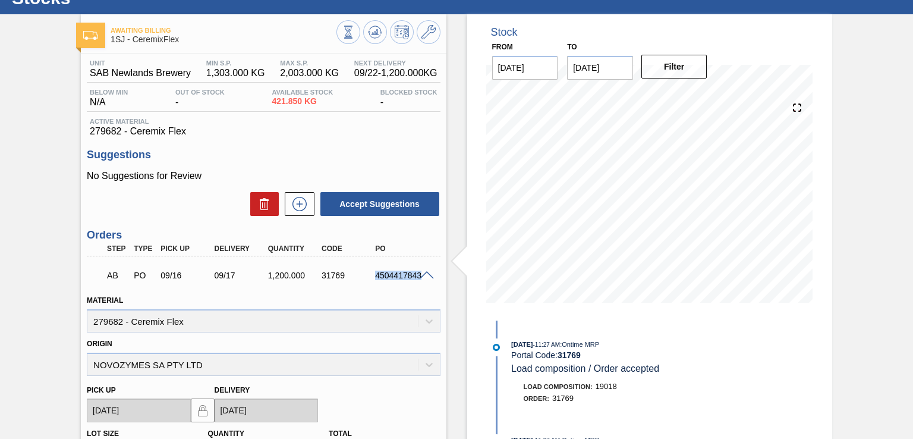
drag, startPoint x: 376, startPoint y: 274, endPoint x: 433, endPoint y: 275, distance: 57.1
click at [433, 275] on div "AB PO 09/16 09/17 1,200.000 31769 4504417843" at bounding box center [263, 274] width 353 height 30
copy div "4504417843"
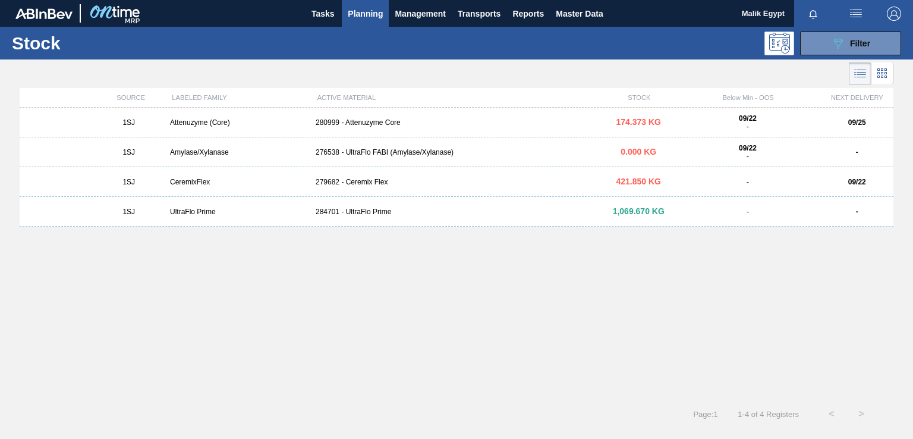
click at [366, 121] on div "280999 - Attenuzyme Core" at bounding box center [456, 122] width 291 height 8
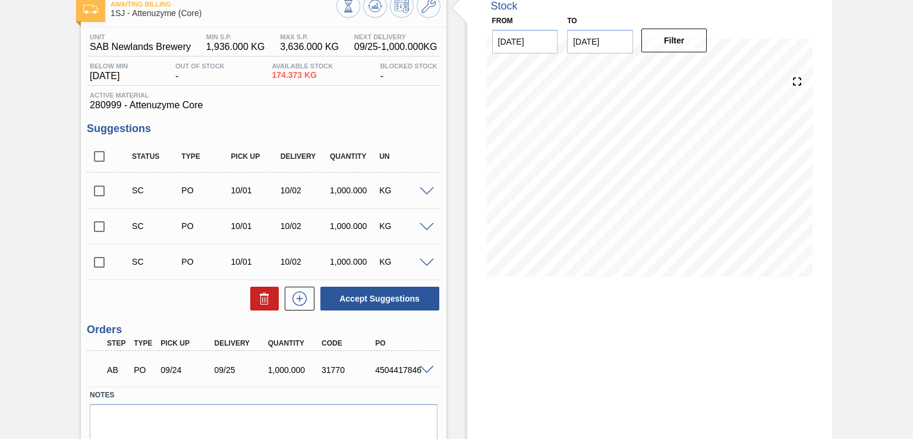
scroll to position [116, 0]
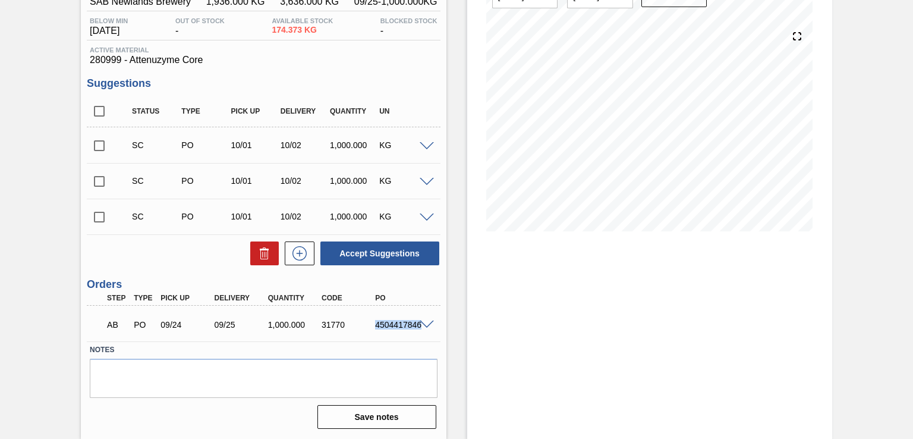
drag, startPoint x: 376, startPoint y: 322, endPoint x: 421, endPoint y: 326, distance: 45.4
click at [421, 326] on div "AB PO 09/24 09/25 1,000.000 31770 4504417846" at bounding box center [263, 323] width 353 height 30
copy div "4504417846"
